Goal: Navigation & Orientation: Find specific page/section

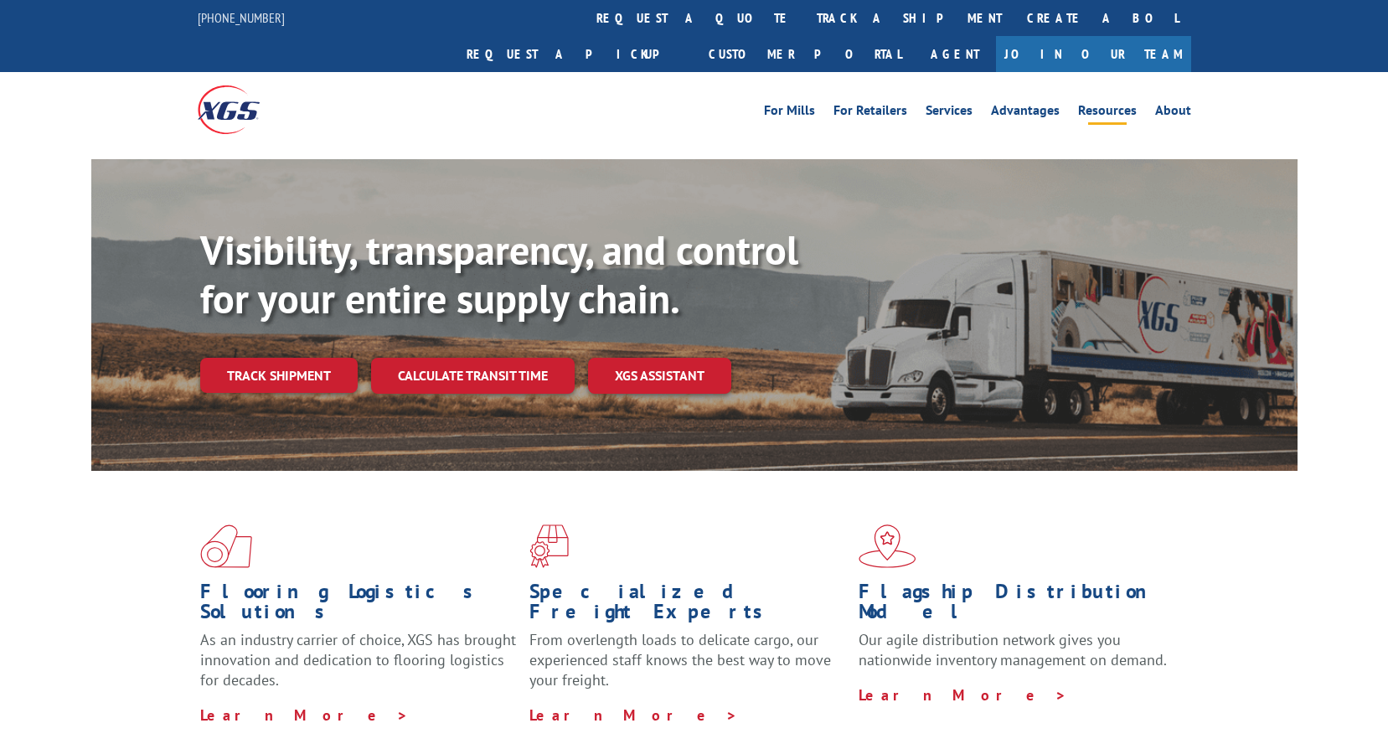
click at [1107, 104] on link "Resources" at bounding box center [1107, 113] width 59 height 18
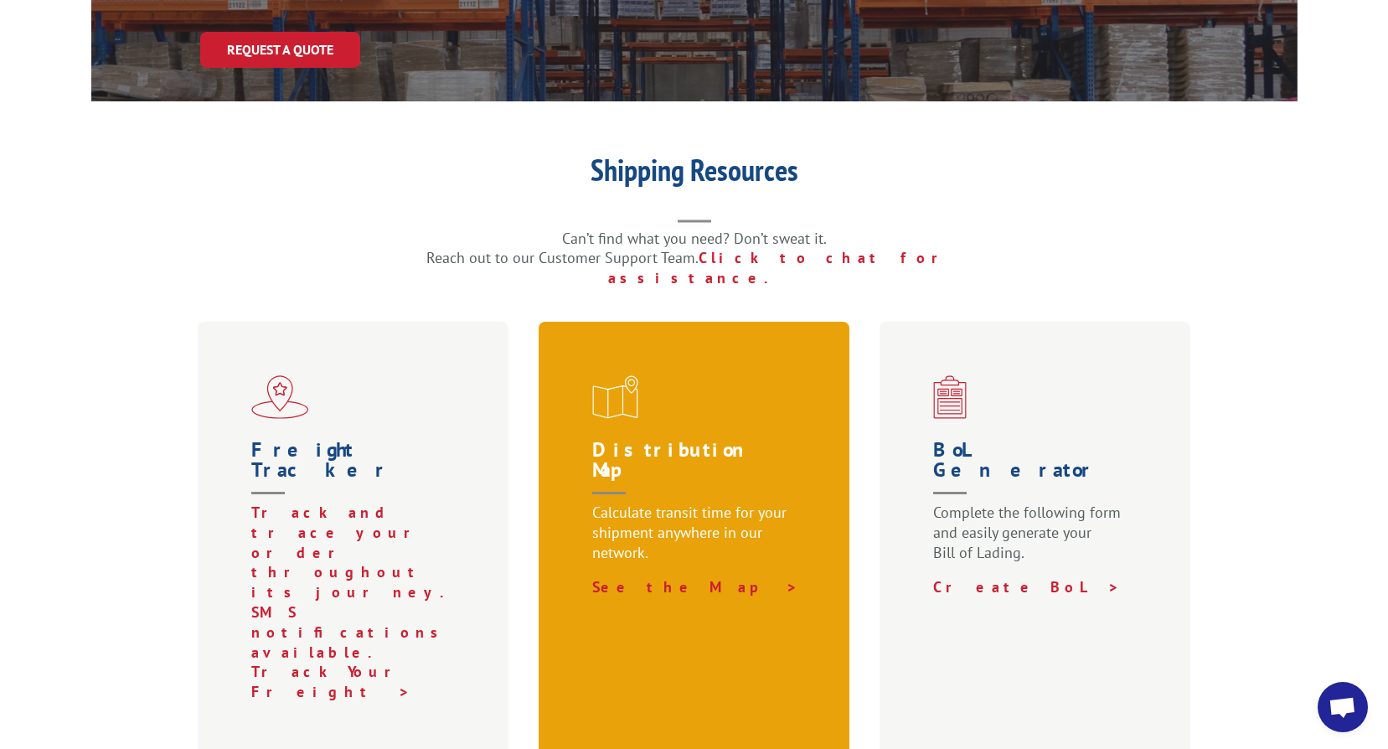
scroll to position [419, 0]
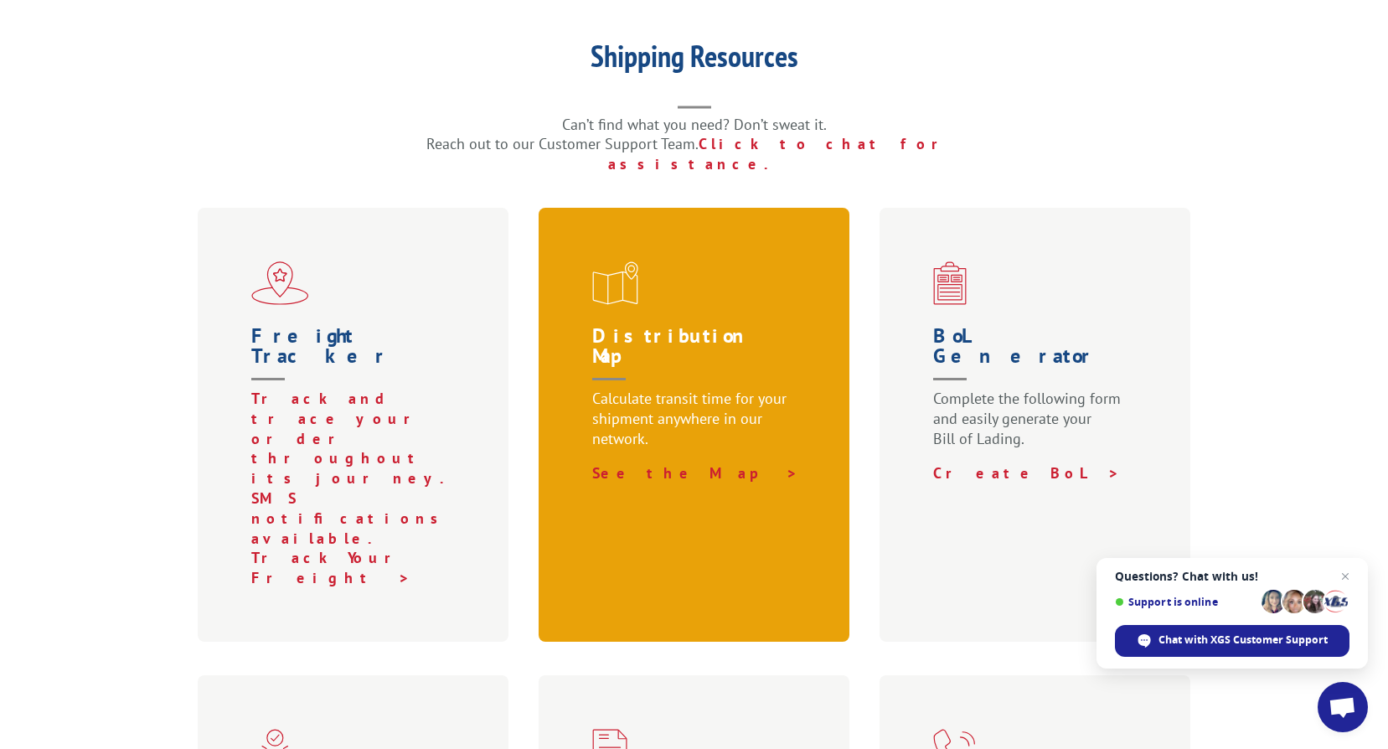
click at [762, 389] on p "Calculate transit time for your shipment anywhere in our network." at bounding box center [697, 426] width 211 height 75
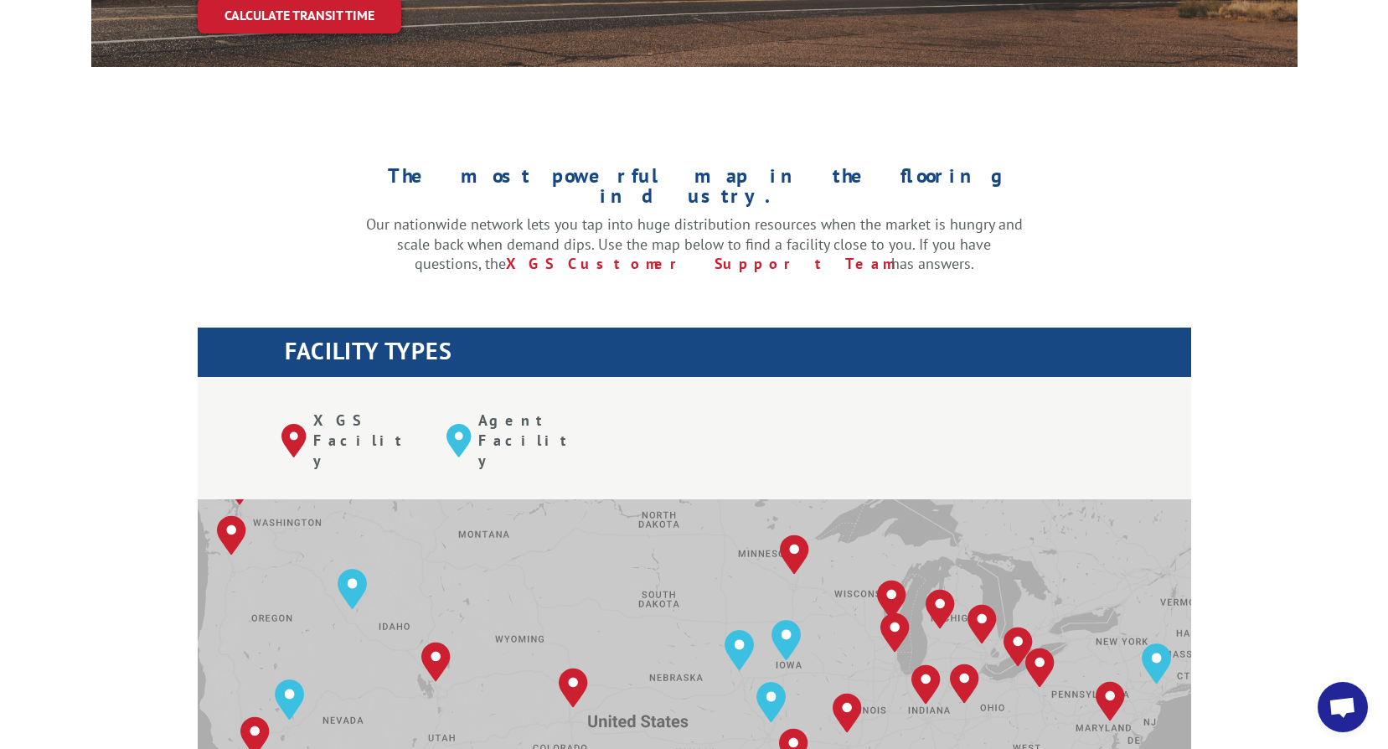
scroll to position [335, 0]
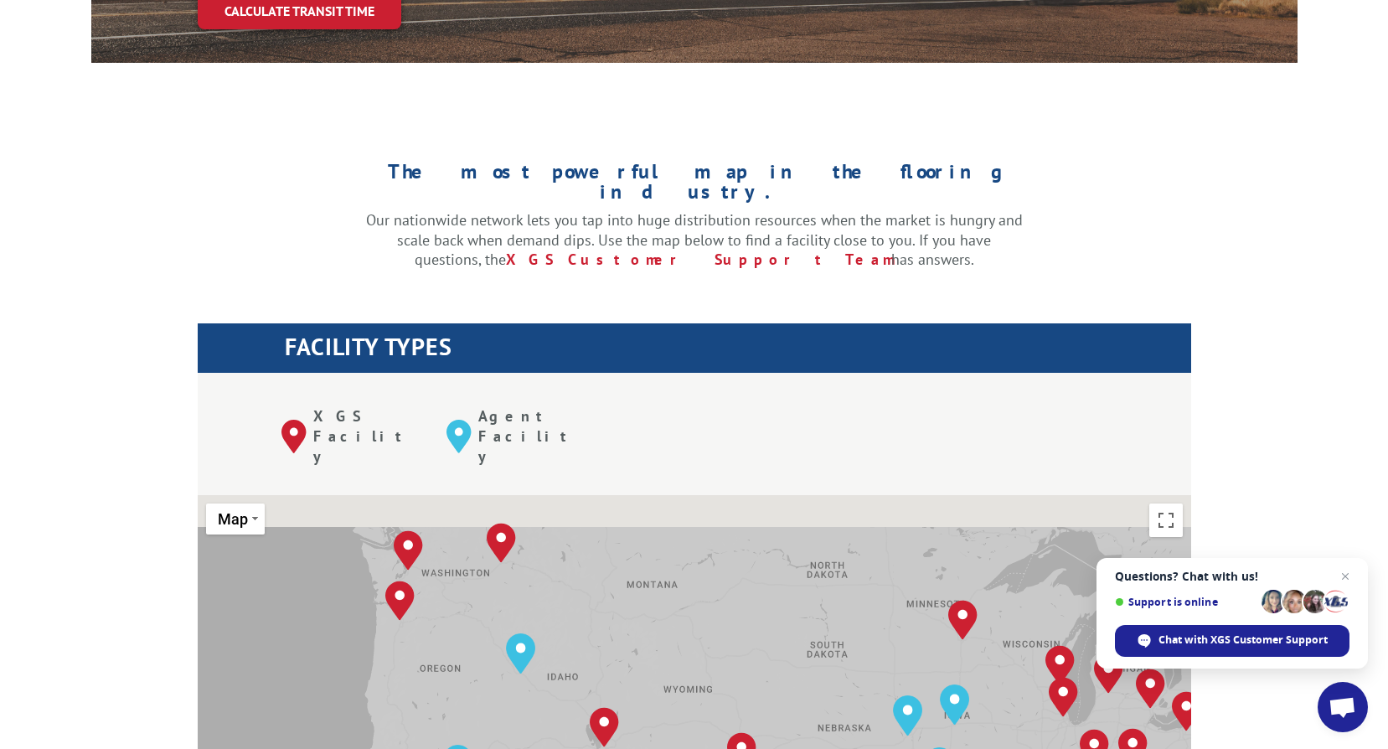
drag, startPoint x: 598, startPoint y: 520, endPoint x: 771, endPoint y: 571, distance: 179.8
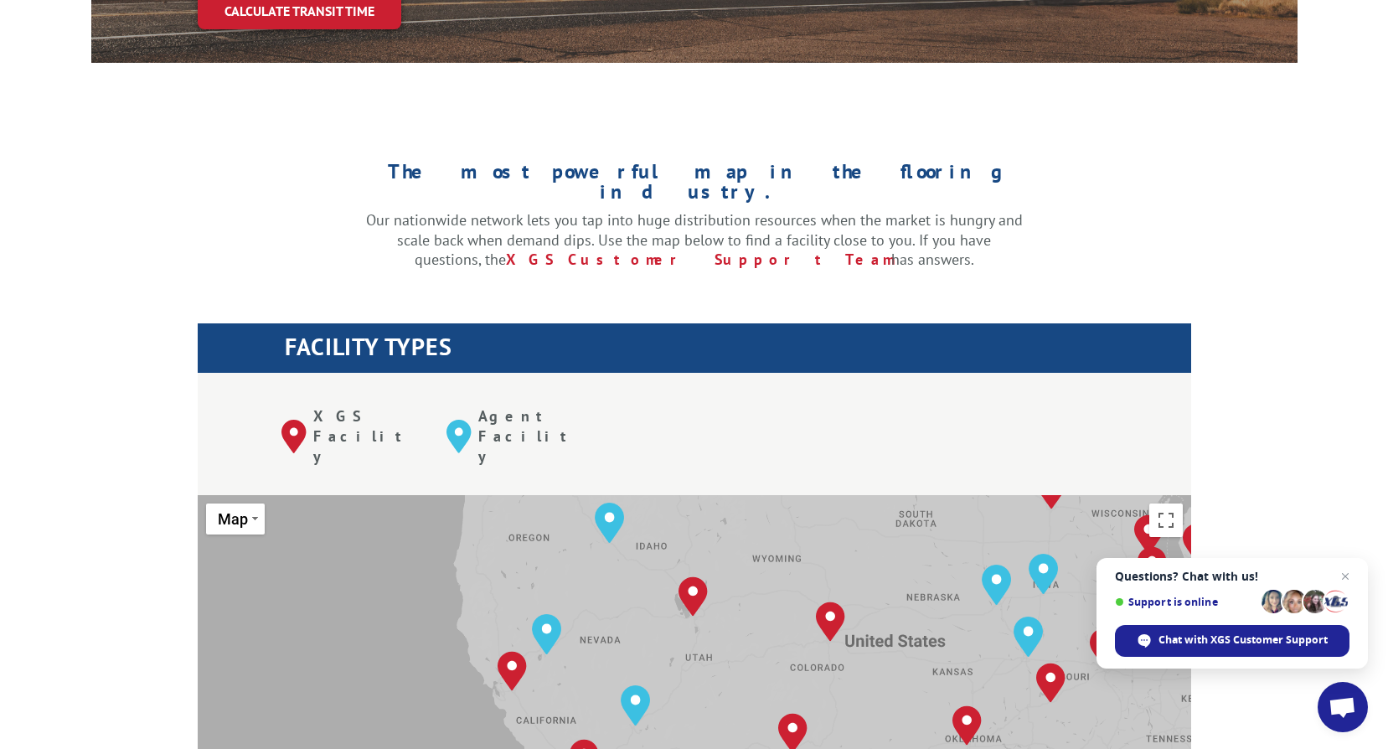
drag, startPoint x: 415, startPoint y: 675, endPoint x: 416, endPoint y: 444, distance: 231.3
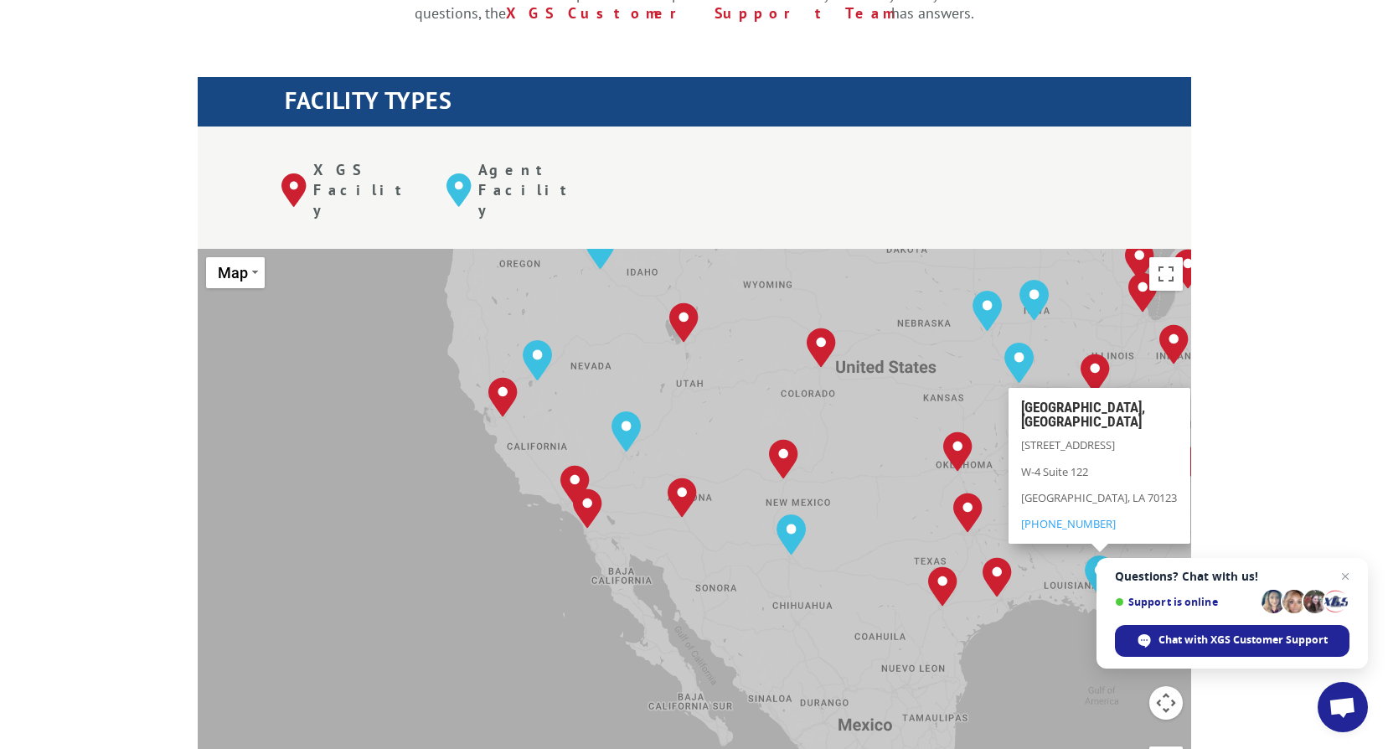
scroll to position [503, 0]
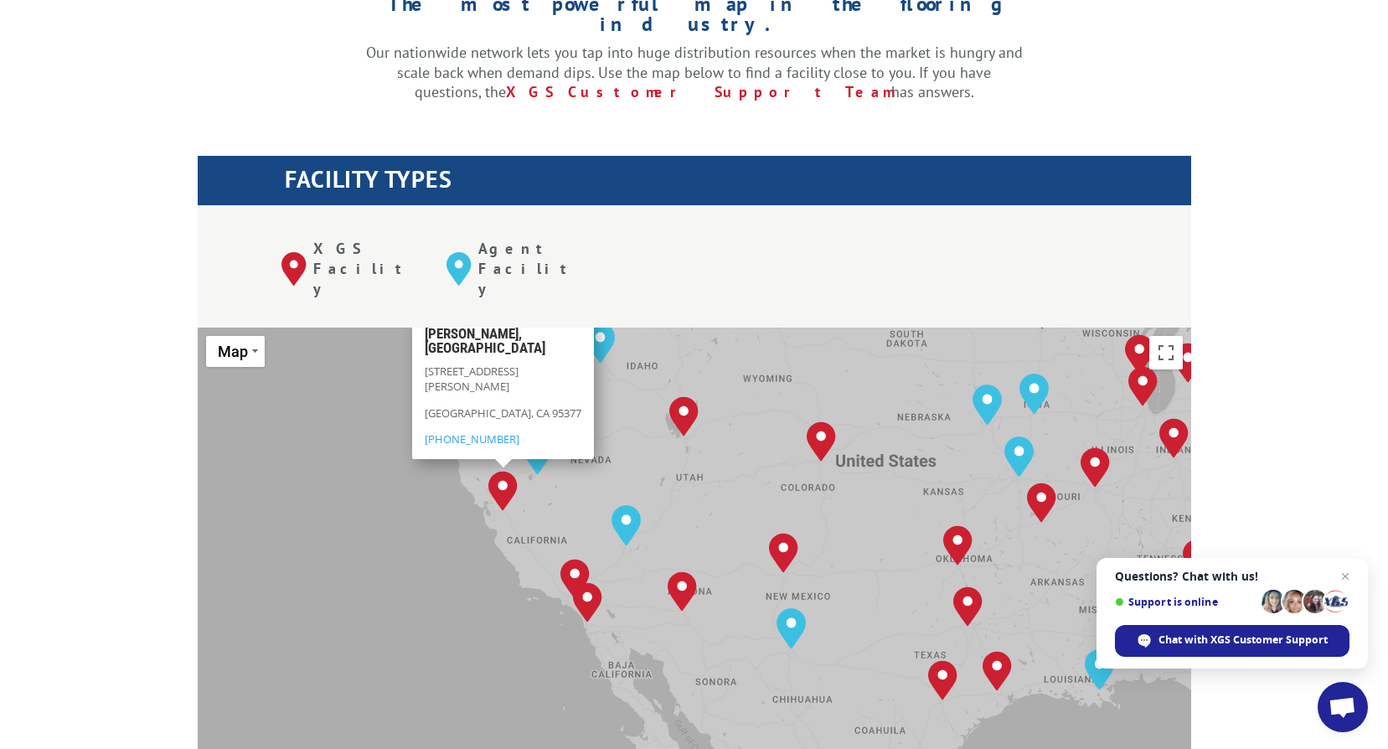
click at [498, 471] on img "Tracy, CA" at bounding box center [502, 491] width 29 height 40
